Goal: Book appointment/travel/reservation

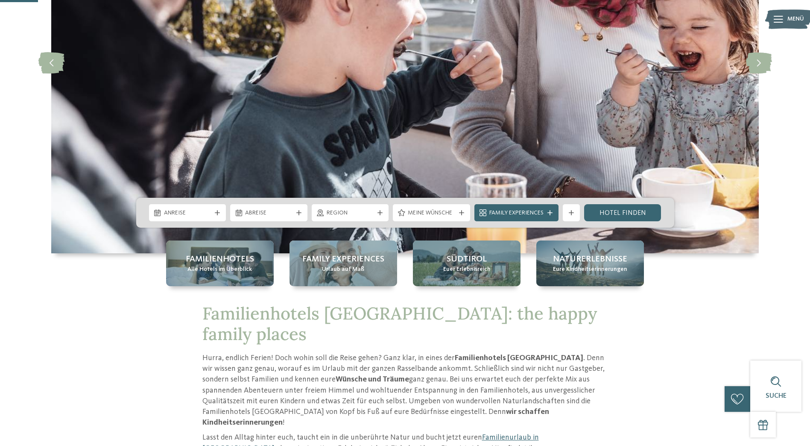
scroll to position [171, 0]
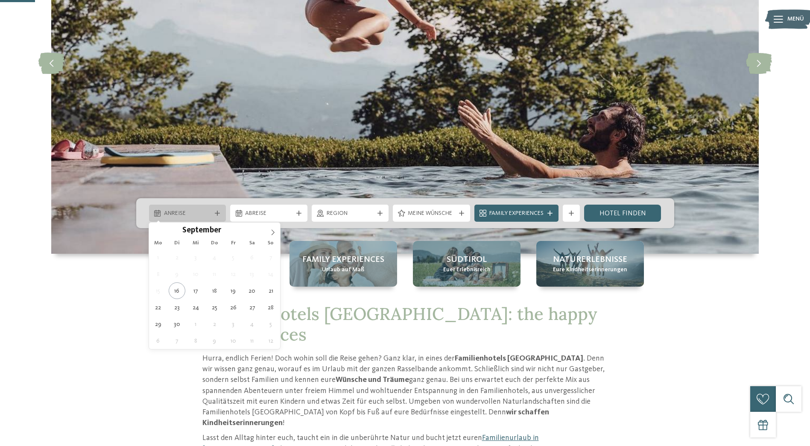
click at [205, 213] on span "Anreise" at bounding box center [187, 213] width 47 height 9
click at [273, 228] on span at bounding box center [273, 230] width 15 height 15
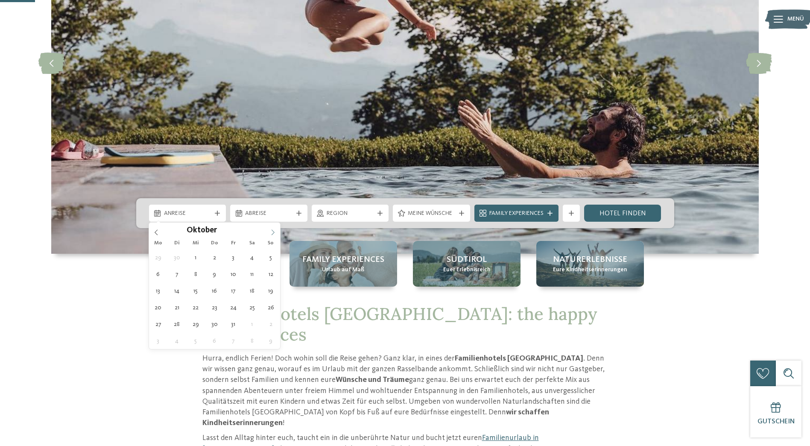
click at [270, 232] on icon at bounding box center [273, 232] width 6 height 6
click at [271, 232] on icon at bounding box center [273, 232] width 6 height 6
type input "****"
click at [271, 232] on icon at bounding box center [273, 232] width 6 height 6
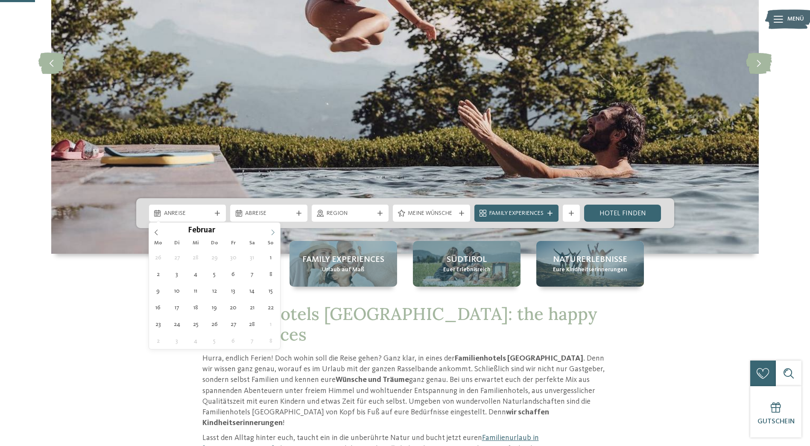
click at [271, 232] on icon at bounding box center [273, 232] width 6 height 6
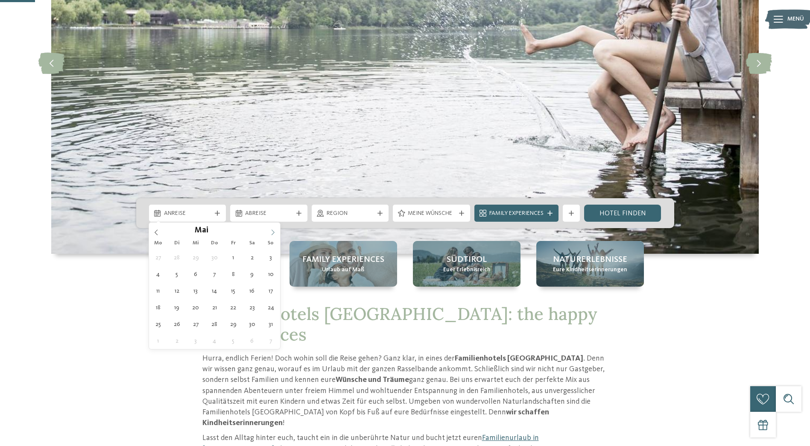
click at [271, 232] on icon at bounding box center [273, 232] width 6 height 6
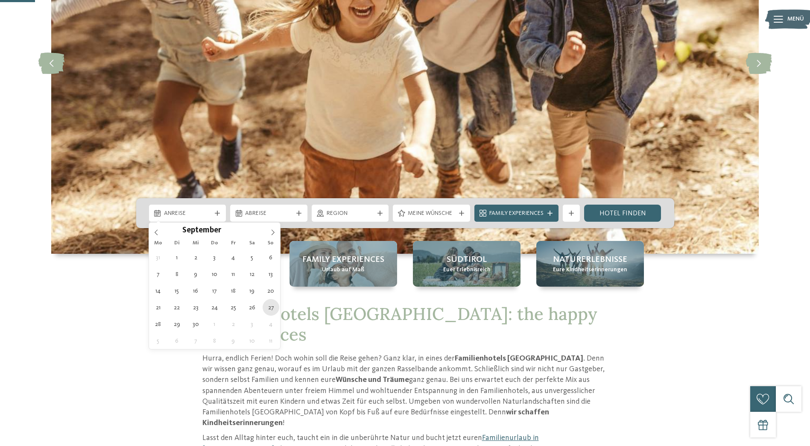
type div "[DATE]"
type input "****"
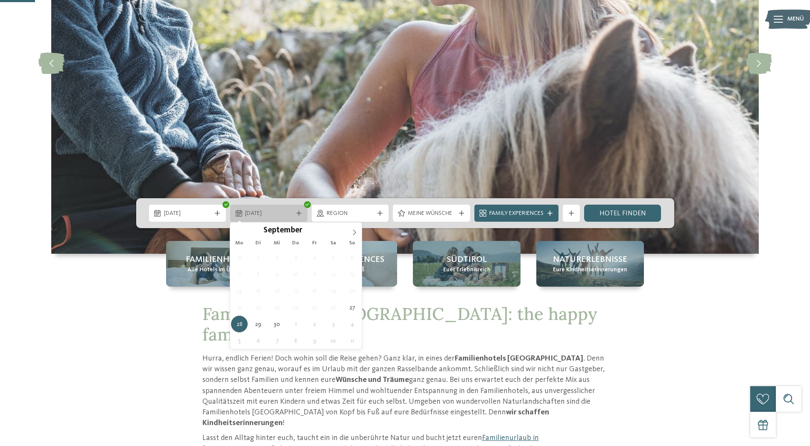
click at [297, 212] on icon at bounding box center [298, 213] width 5 height 5
click at [352, 232] on icon at bounding box center [355, 232] width 6 height 6
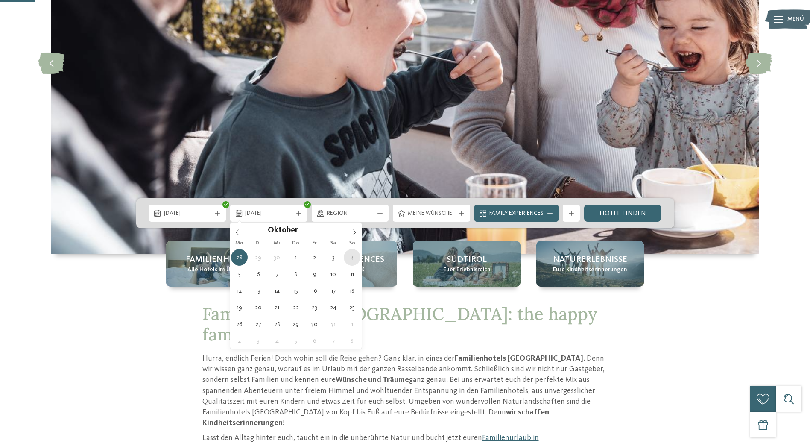
type div "[DATE]"
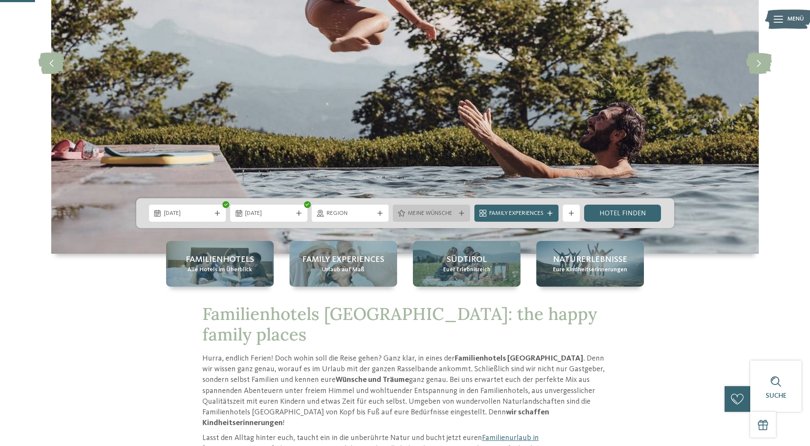
click at [459, 211] on icon at bounding box center [461, 213] width 5 height 5
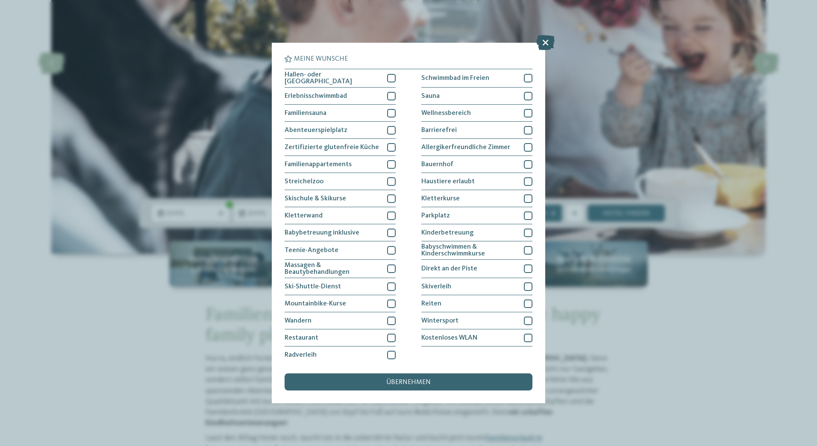
click at [547, 42] on icon at bounding box center [545, 42] width 18 height 15
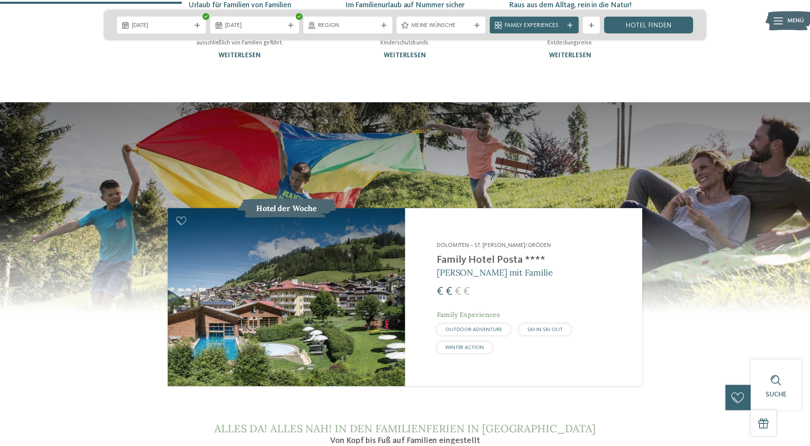
scroll to position [854, 0]
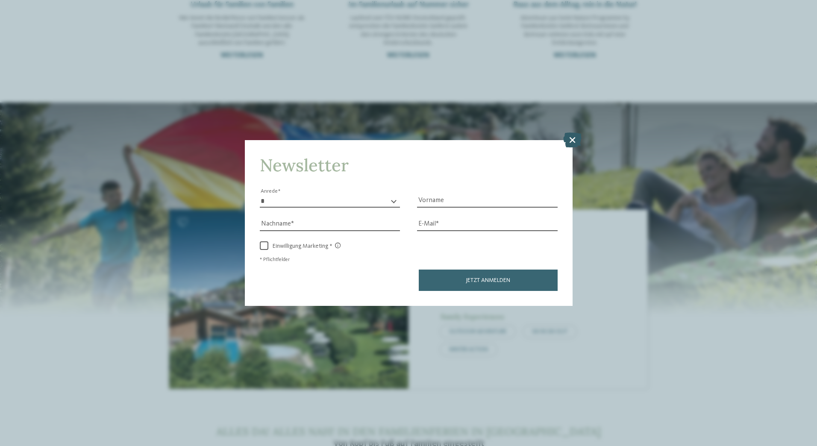
click at [573, 135] on icon at bounding box center [572, 139] width 18 height 15
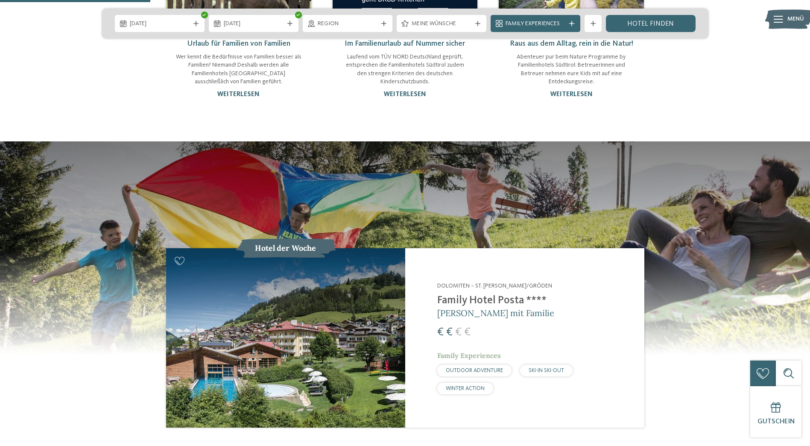
scroll to position [684, 0]
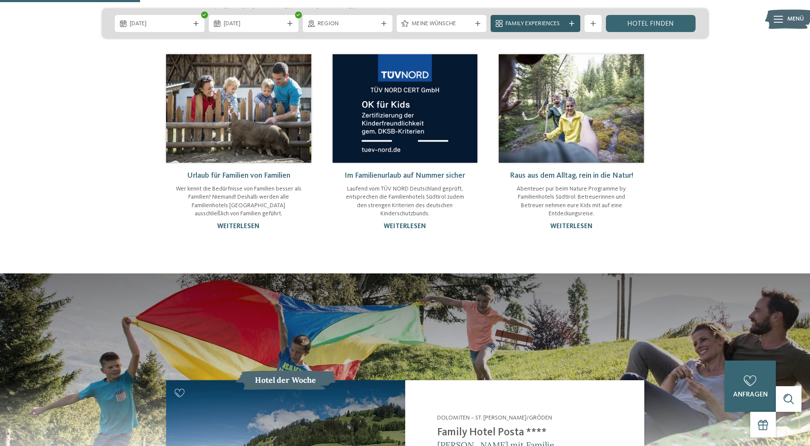
click at [543, 21] on span "Family Experiences" at bounding box center [536, 24] width 60 height 9
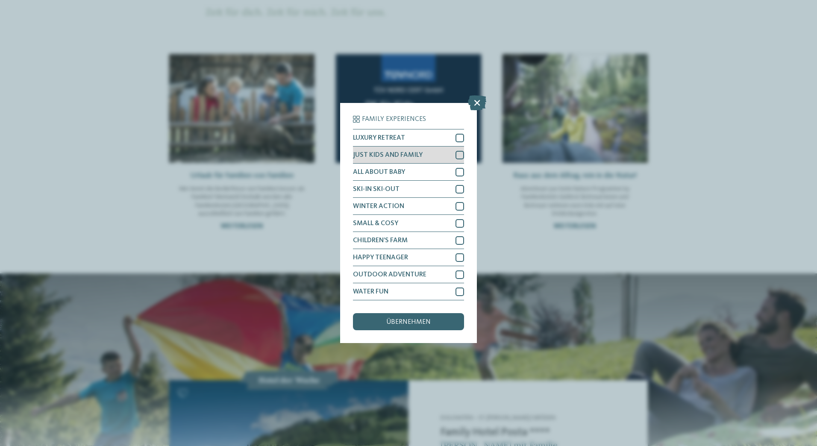
click at [459, 155] on div at bounding box center [459, 155] width 9 height 9
click at [461, 256] on div at bounding box center [459, 257] width 9 height 9
click at [460, 273] on div at bounding box center [459, 274] width 9 height 9
click at [458, 290] on div at bounding box center [459, 292] width 9 height 9
click at [430, 317] on div "übernehmen" at bounding box center [408, 321] width 111 height 17
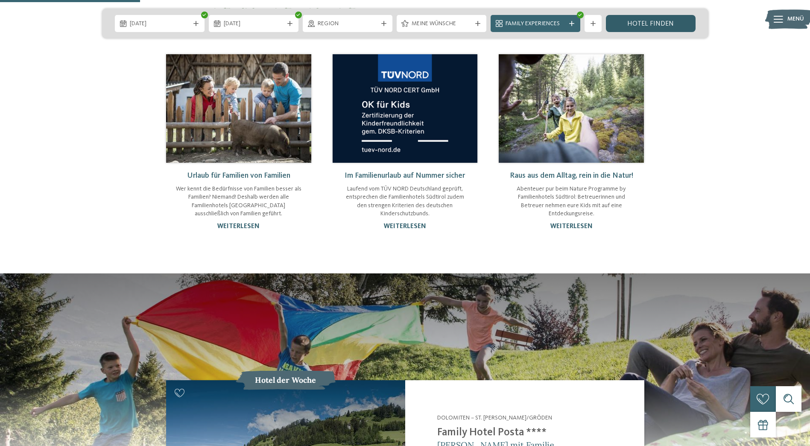
click at [649, 20] on link "Hotel finden" at bounding box center [651, 23] width 90 height 17
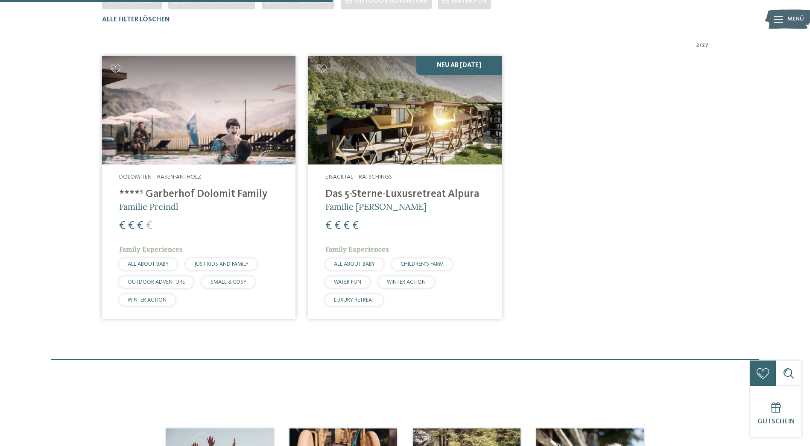
scroll to position [342, 0]
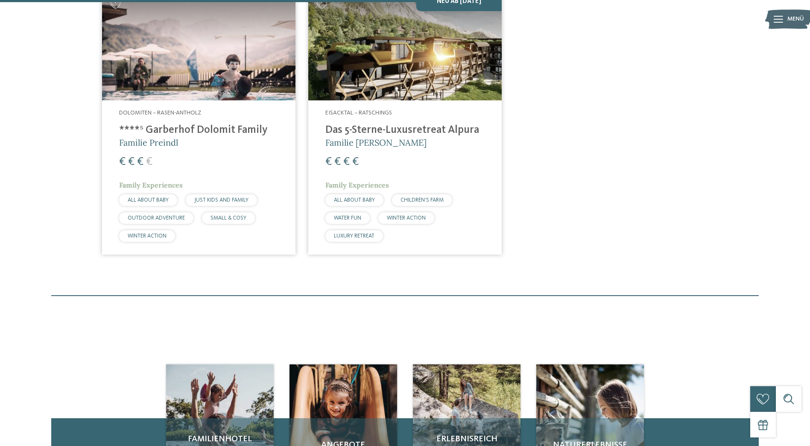
click at [197, 62] on img at bounding box center [199, 46] width 194 height 109
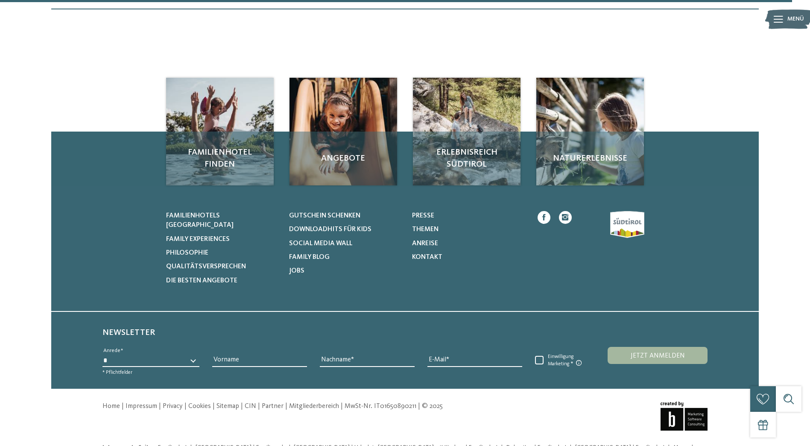
scroll to position [655, 0]
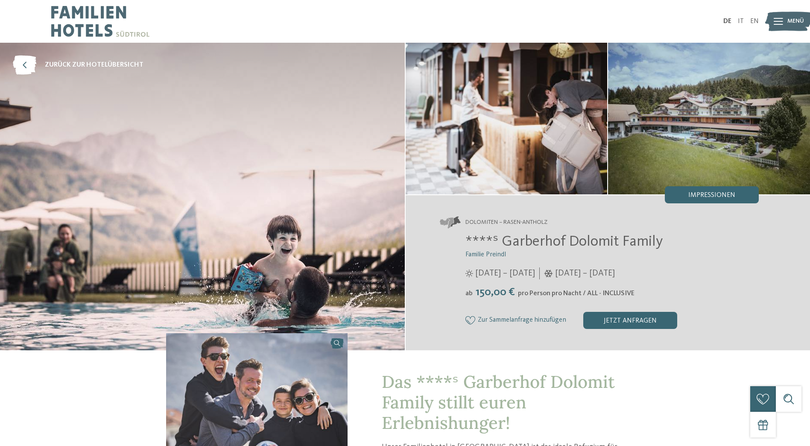
click at [781, 21] on icon at bounding box center [778, 21] width 9 height 7
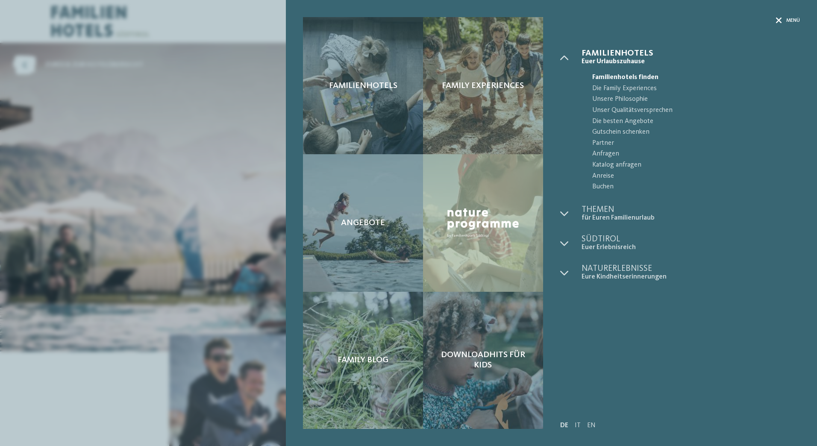
click at [780, 19] on icon at bounding box center [779, 21] width 6 height 6
